Goal: Transaction & Acquisition: Purchase product/service

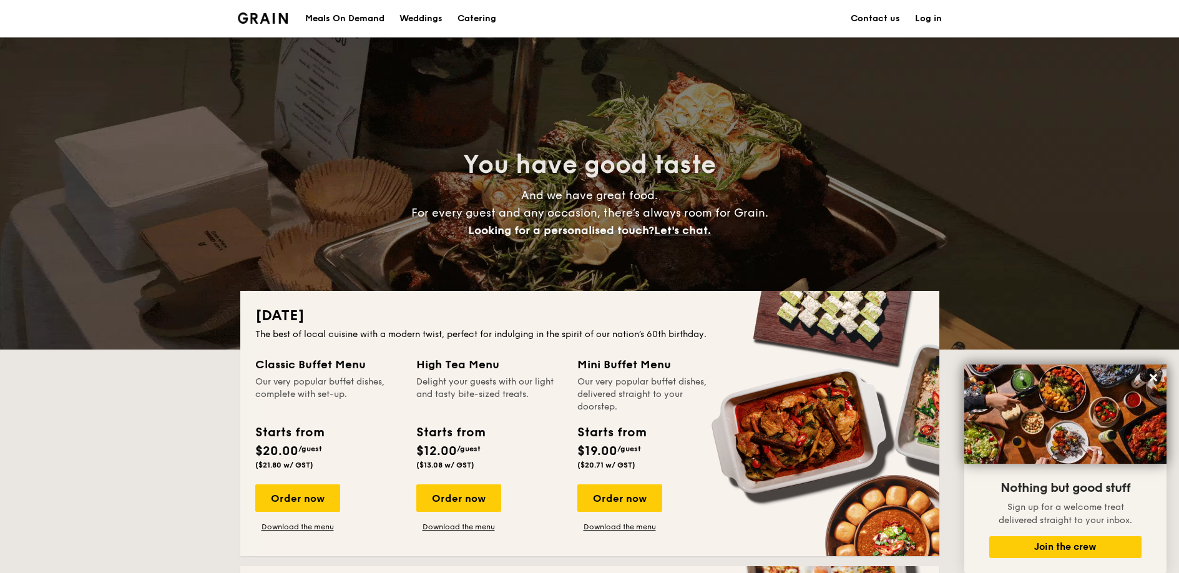
click at [327, 17] on div "Meals On Demand" at bounding box center [344, 18] width 79 height 37
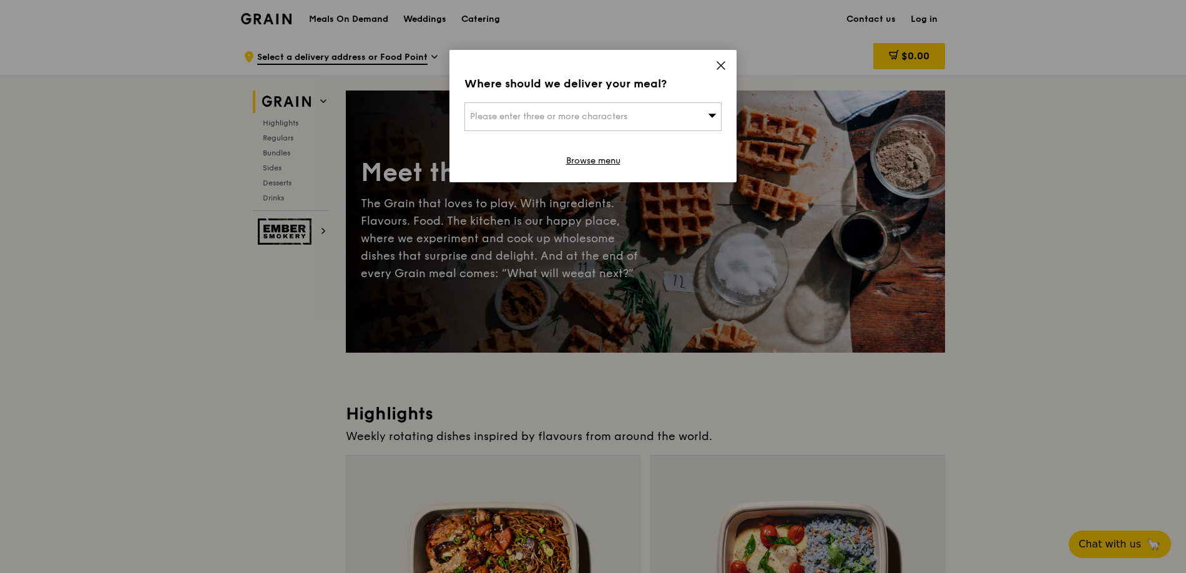
click at [723, 66] on icon at bounding box center [720, 65] width 11 height 11
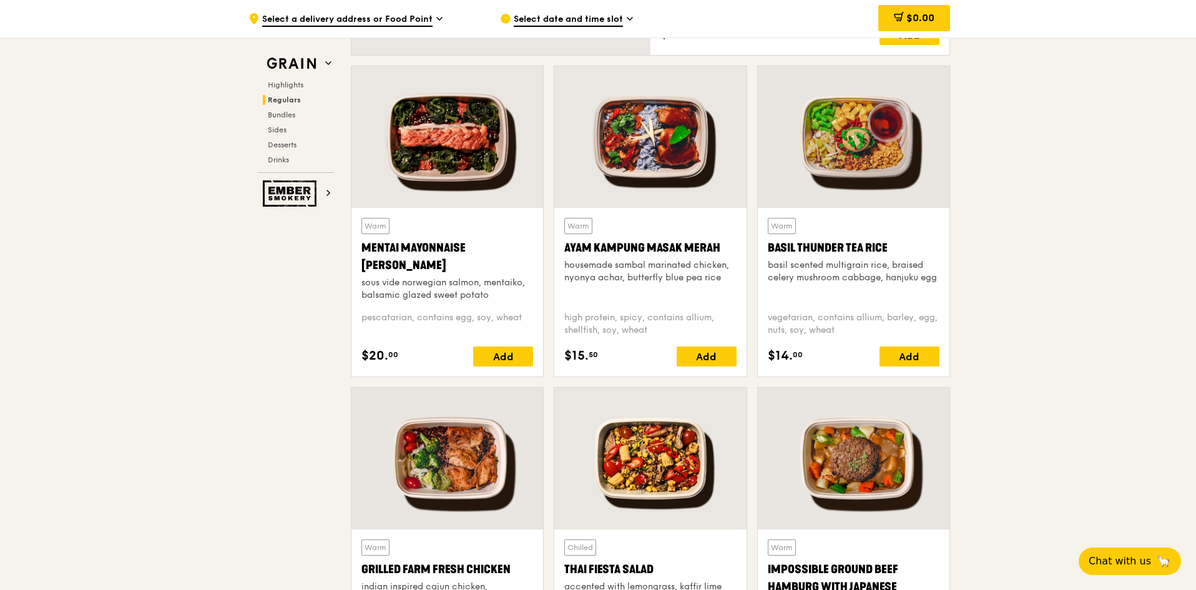
scroll to position [936, 0]
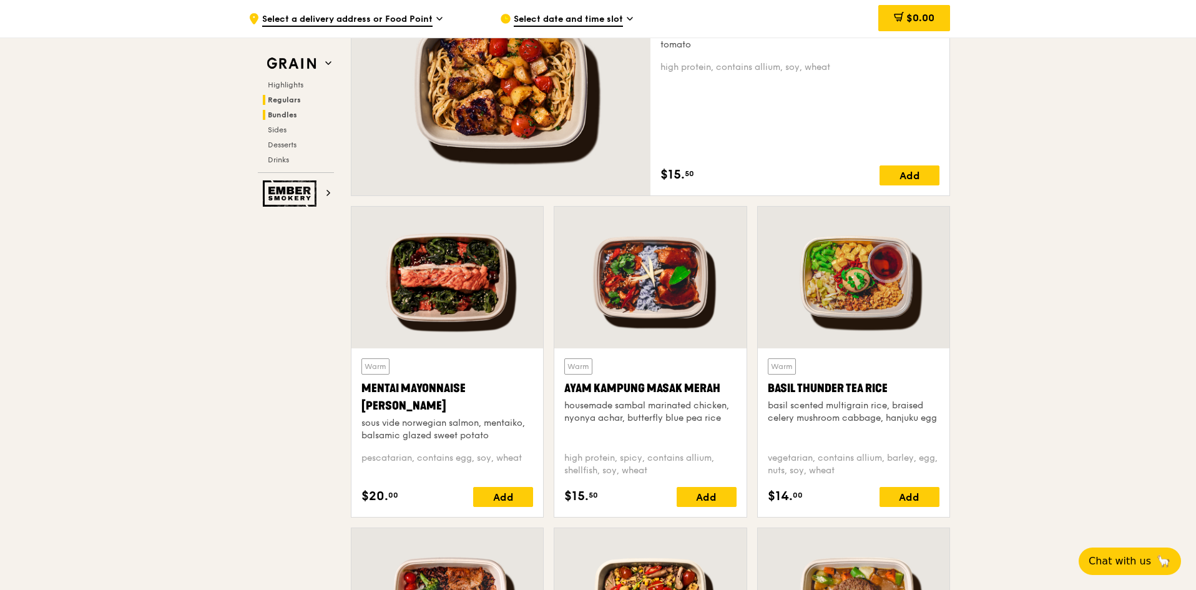
click at [285, 117] on span "Bundles" at bounding box center [282, 114] width 29 height 9
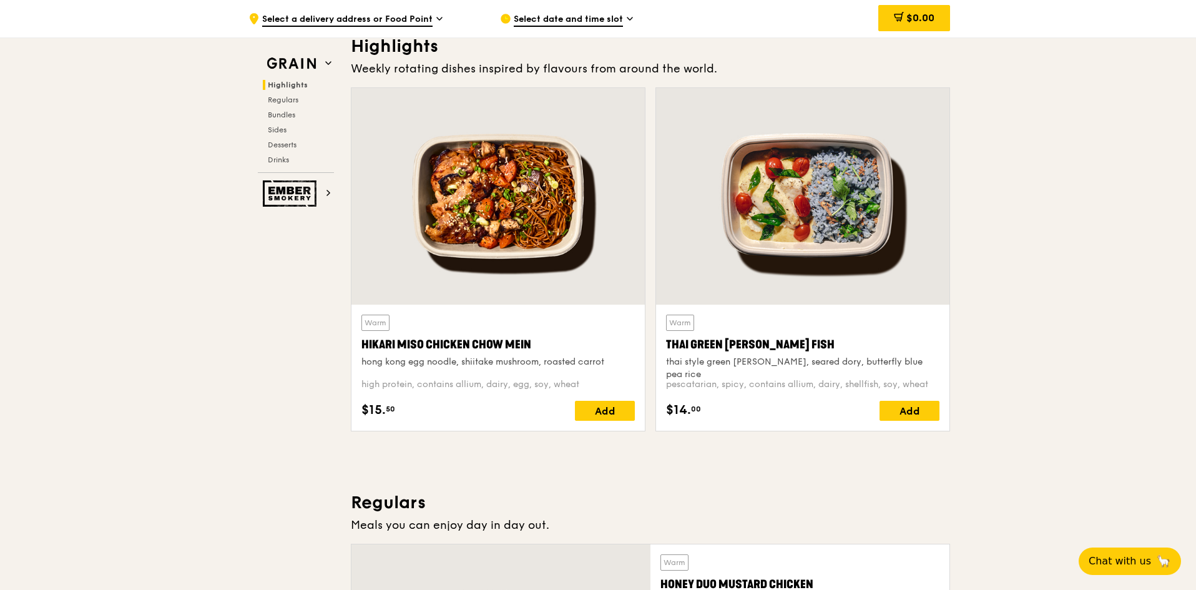
scroll to position [374, 0]
